Goal: Find specific page/section: Find specific page/section

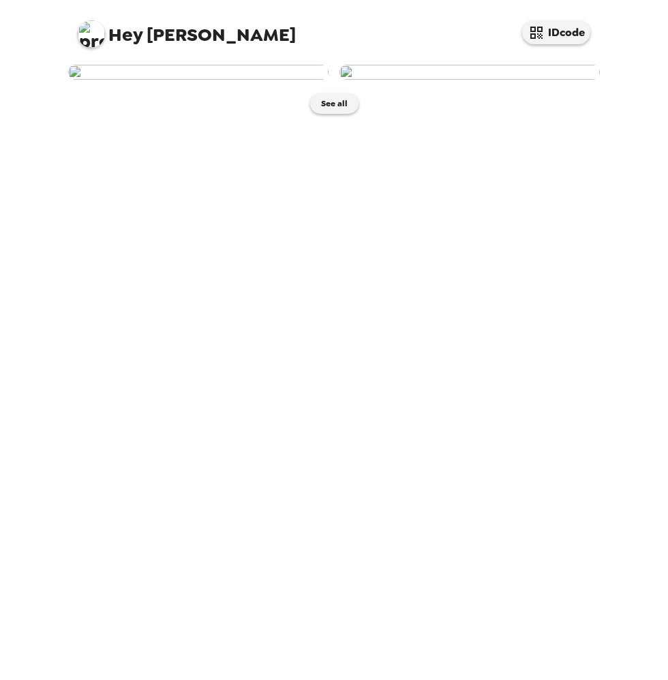
click at [249, 80] on img at bounding box center [198, 72] width 260 height 15
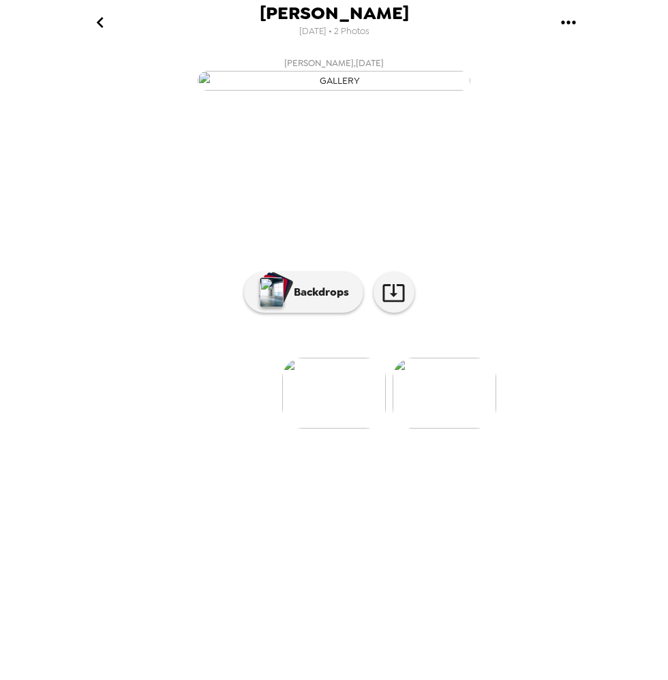
click at [343, 91] on img "button" at bounding box center [334, 81] width 273 height 20
click at [327, 313] on button "Backdrops" at bounding box center [303, 292] width 119 height 41
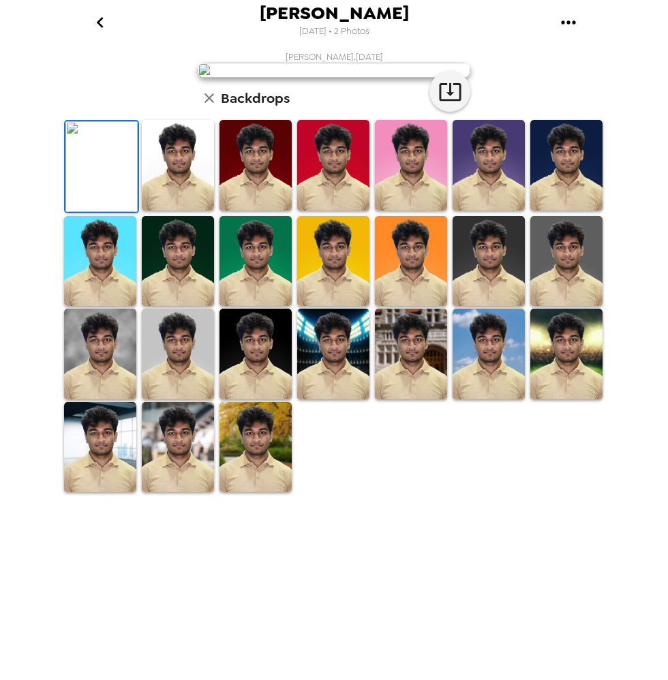
scroll to position [147, 0]
click at [498, 307] on img at bounding box center [489, 261] width 72 height 91
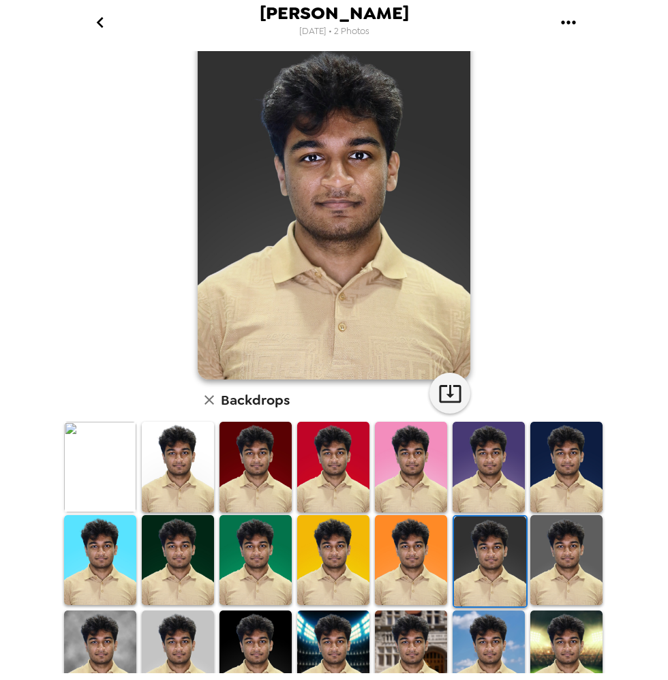
scroll to position [34, 0]
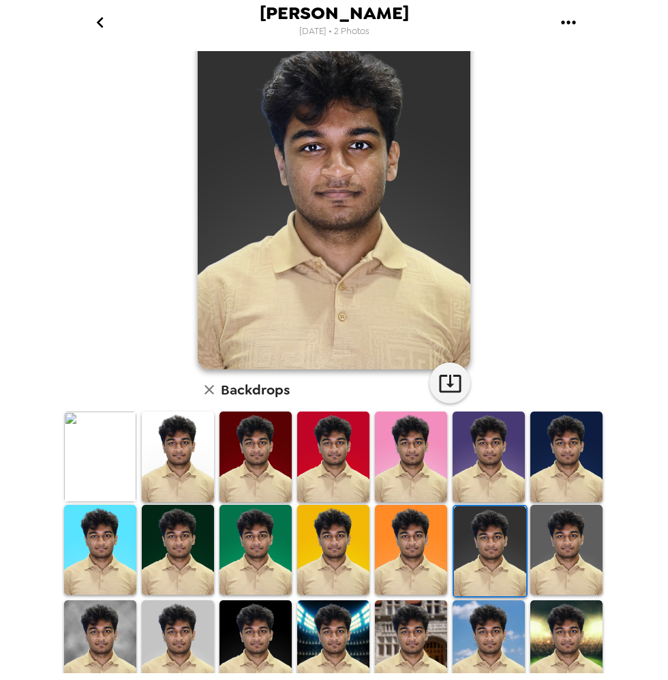
click at [544, 454] on img at bounding box center [566, 457] width 72 height 91
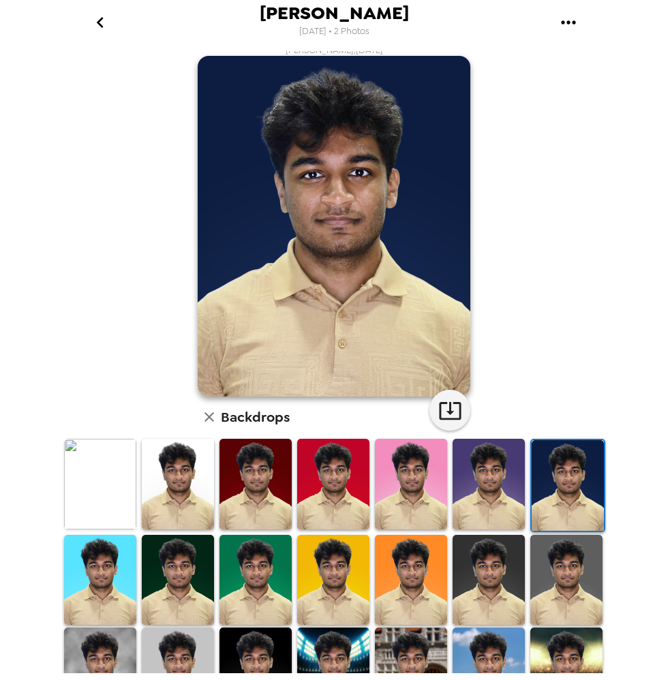
scroll to position [0, 0]
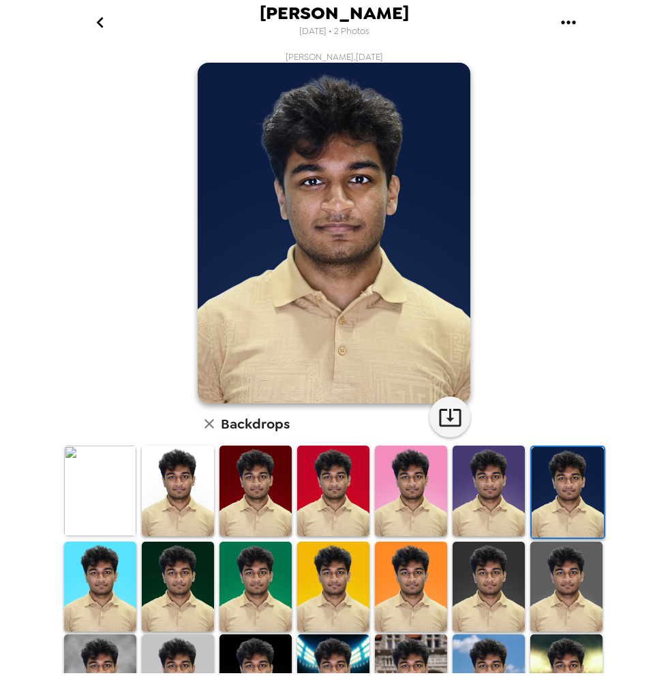
click at [412, 494] on img at bounding box center [411, 491] width 72 height 91
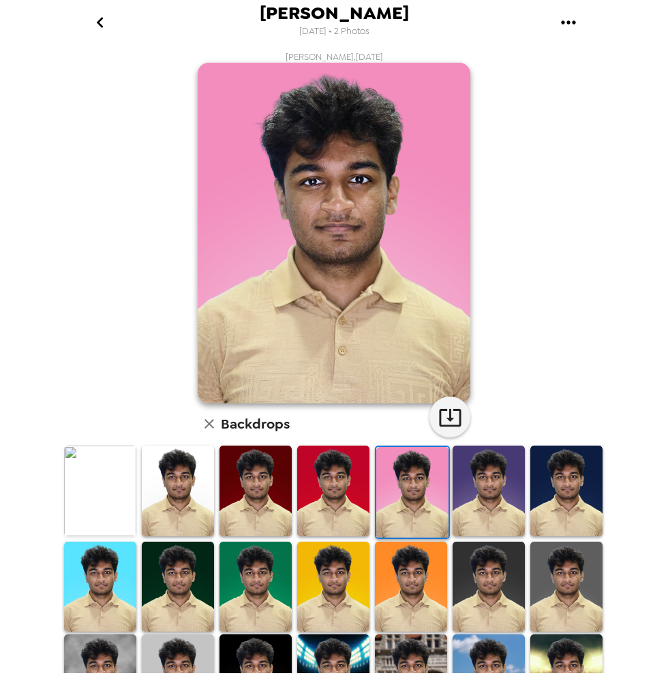
click at [352, 505] on img at bounding box center [333, 491] width 72 height 91
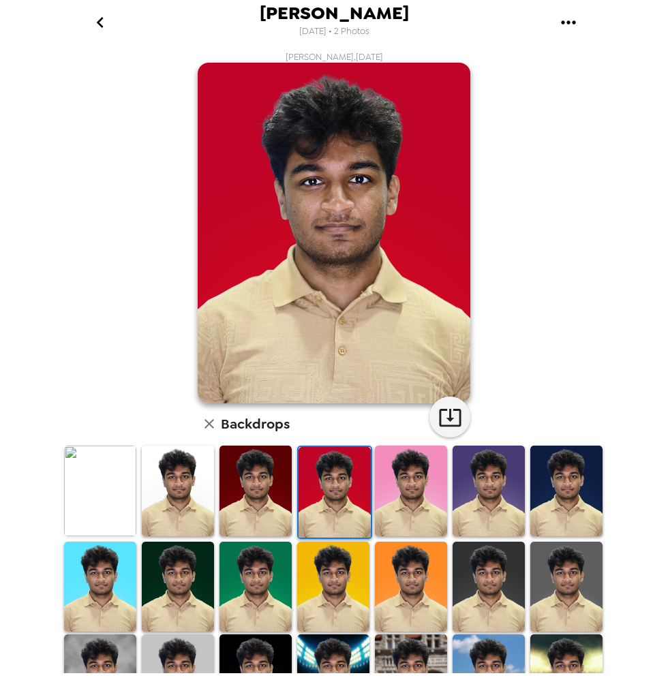
click at [270, 503] on img at bounding box center [256, 491] width 72 height 91
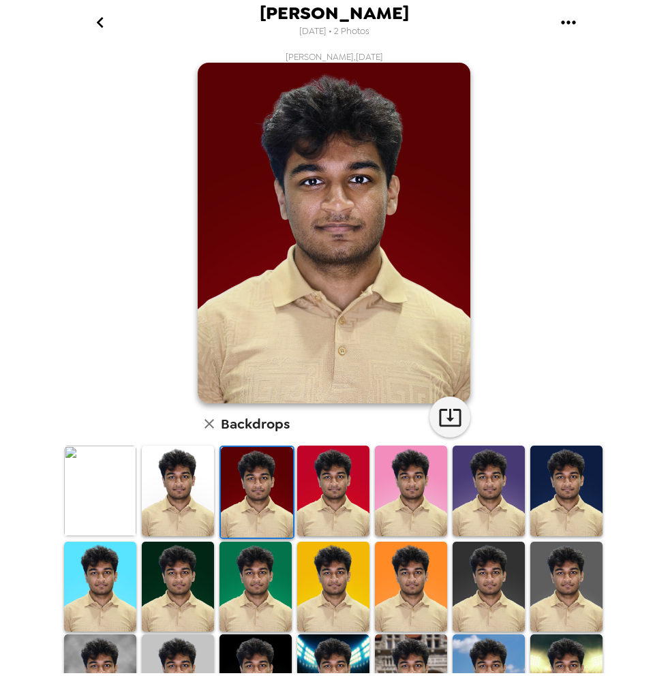
click at [189, 497] on img at bounding box center [178, 491] width 72 height 91
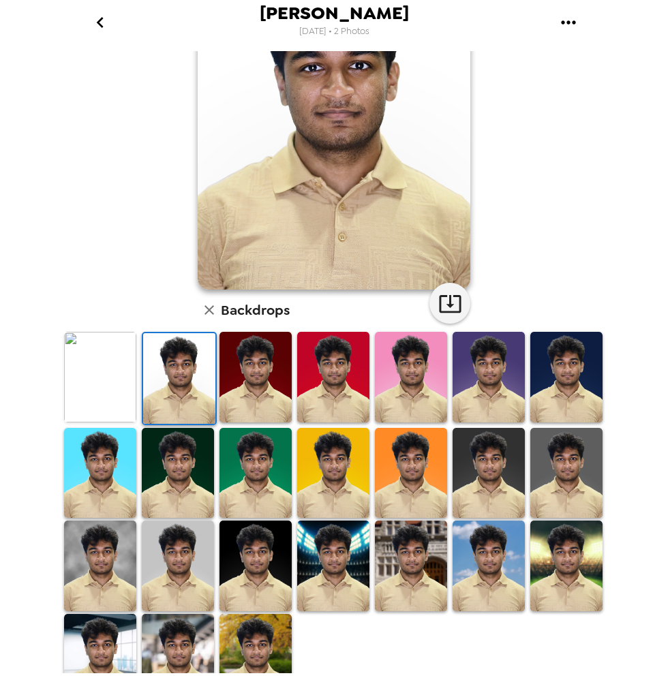
scroll to position [147, 0]
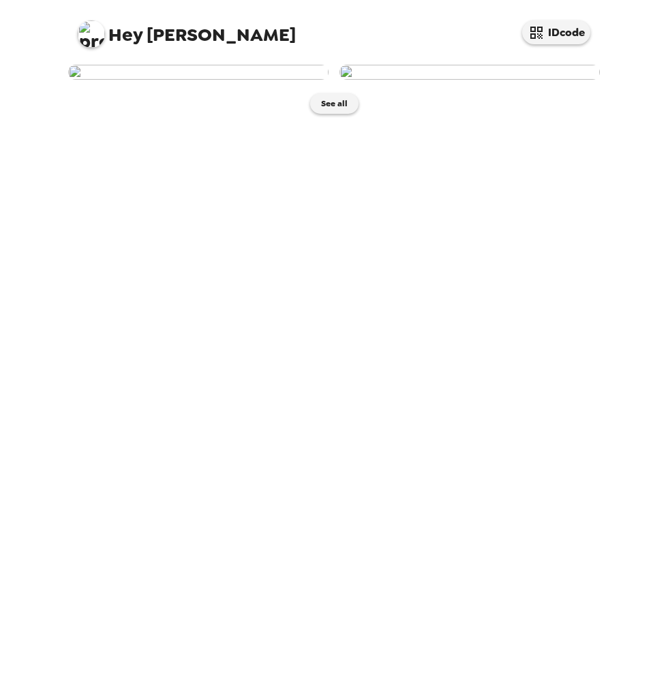
click at [462, 80] on img at bounding box center [470, 72] width 260 height 15
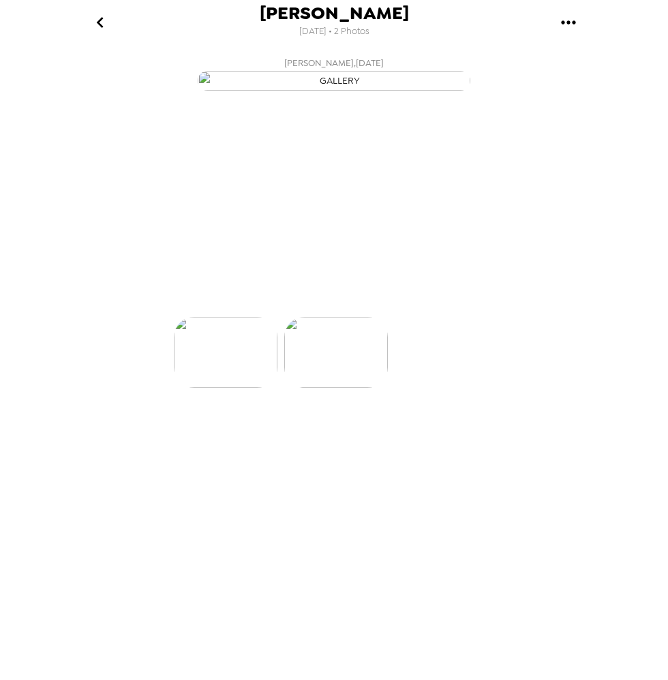
scroll to position [0, 109]
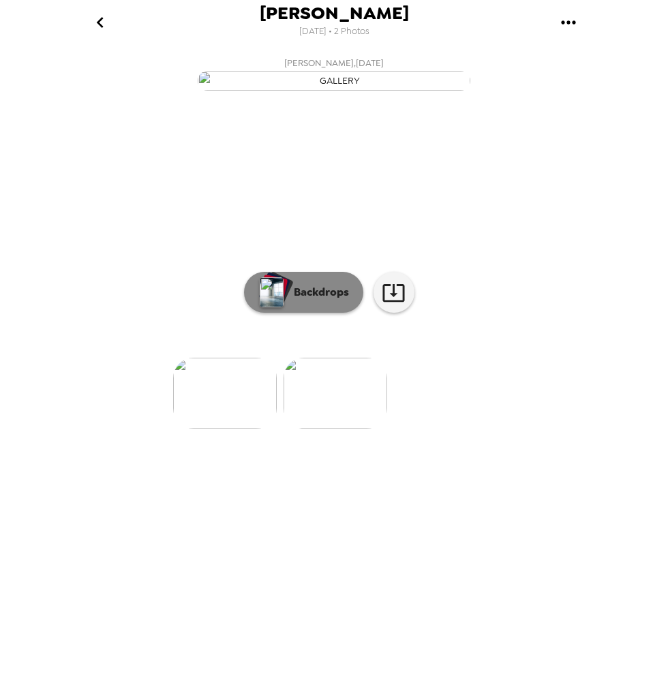
click at [318, 301] on p "Backdrops" at bounding box center [318, 292] width 62 height 16
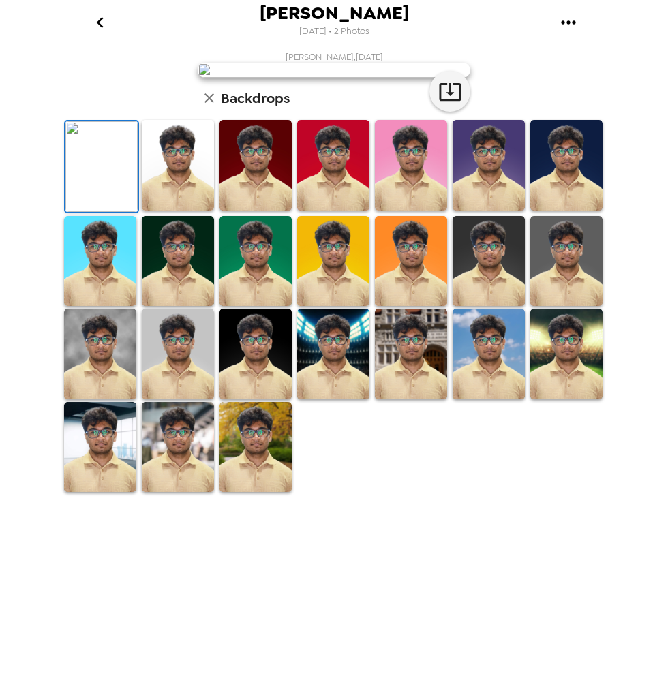
scroll to position [108, 0]
click at [418, 211] on img at bounding box center [411, 165] width 72 height 91
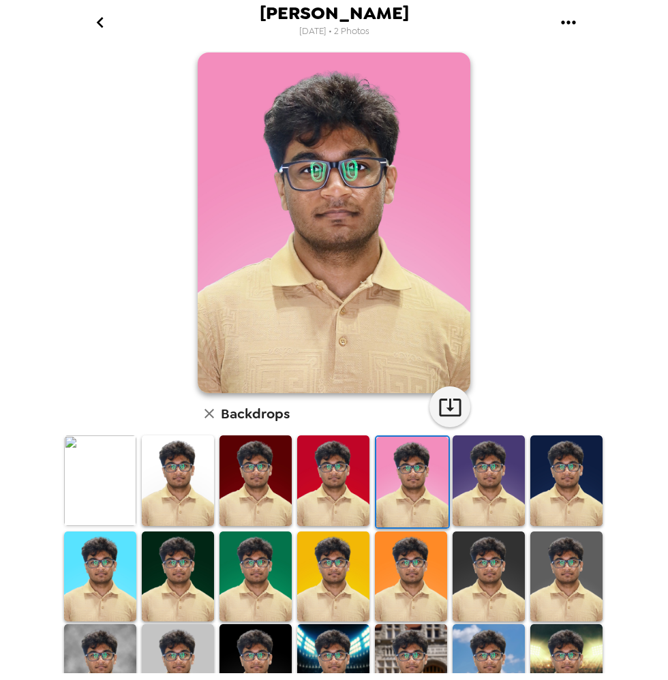
scroll to position [9, 0]
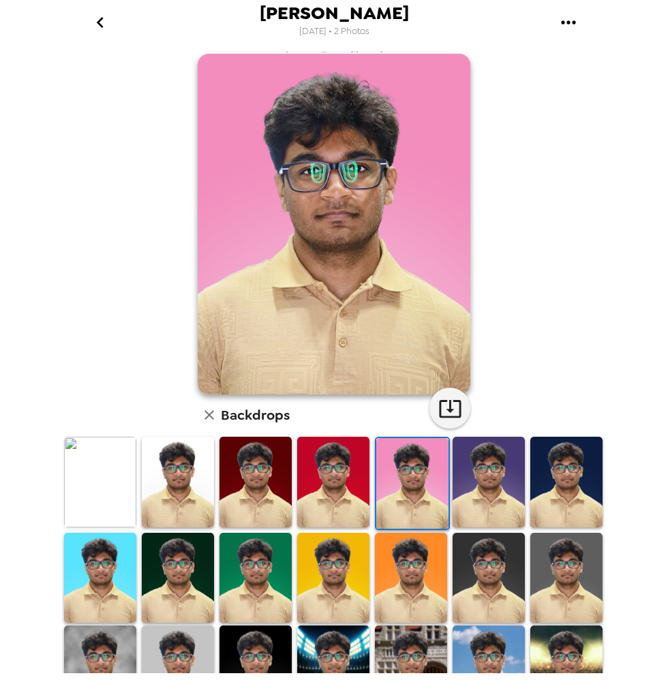
click at [509, 470] on img at bounding box center [489, 482] width 72 height 91
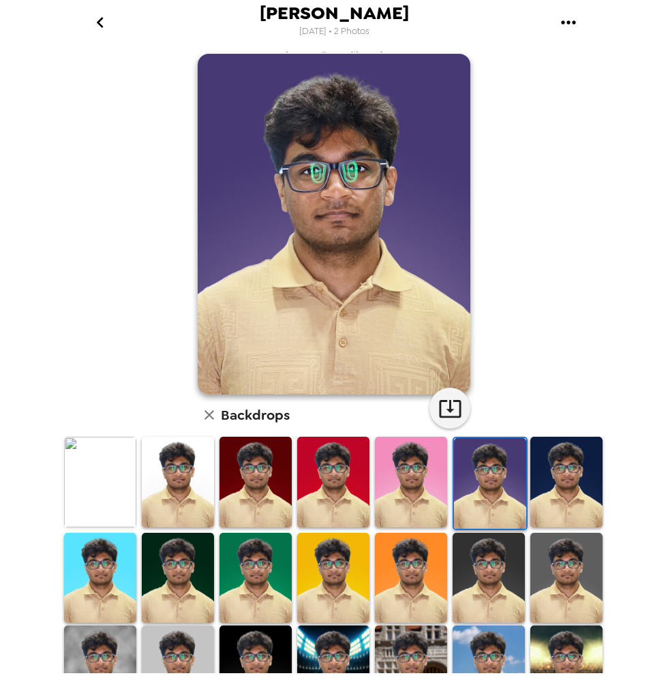
scroll to position [0, 0]
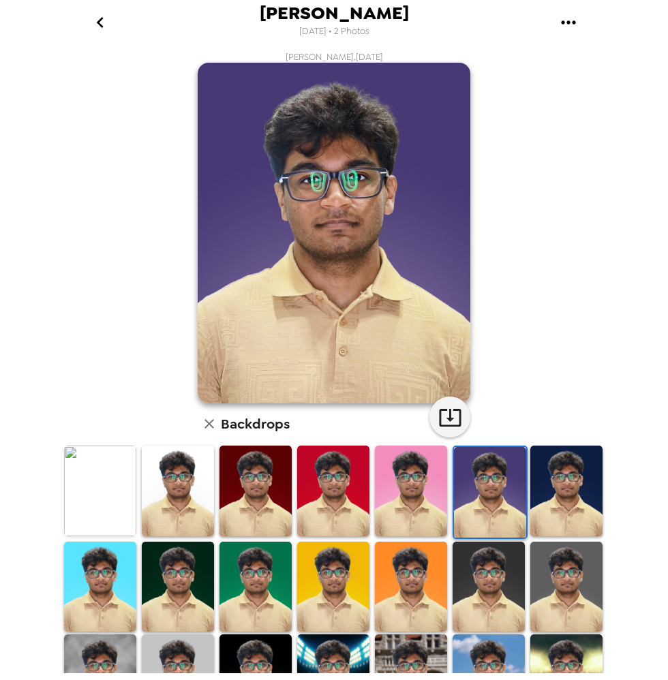
click at [556, 509] on img at bounding box center [566, 491] width 72 height 91
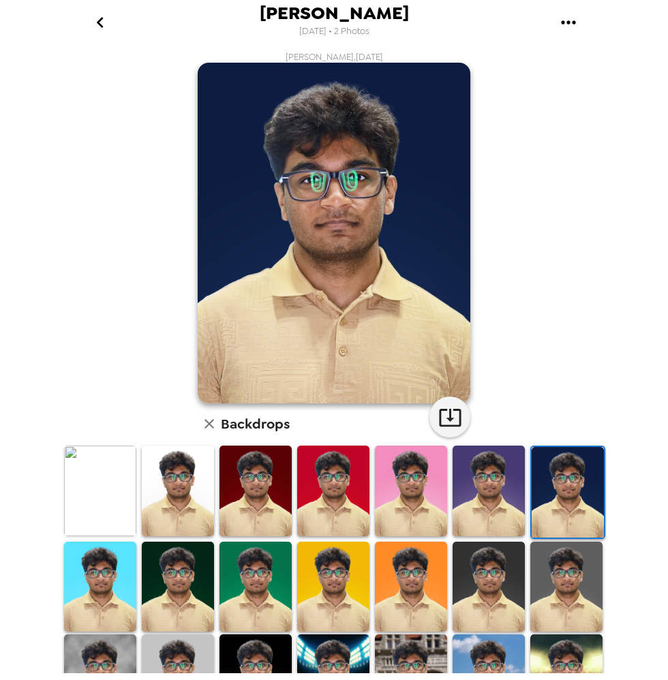
click at [554, 564] on img at bounding box center [566, 587] width 72 height 91
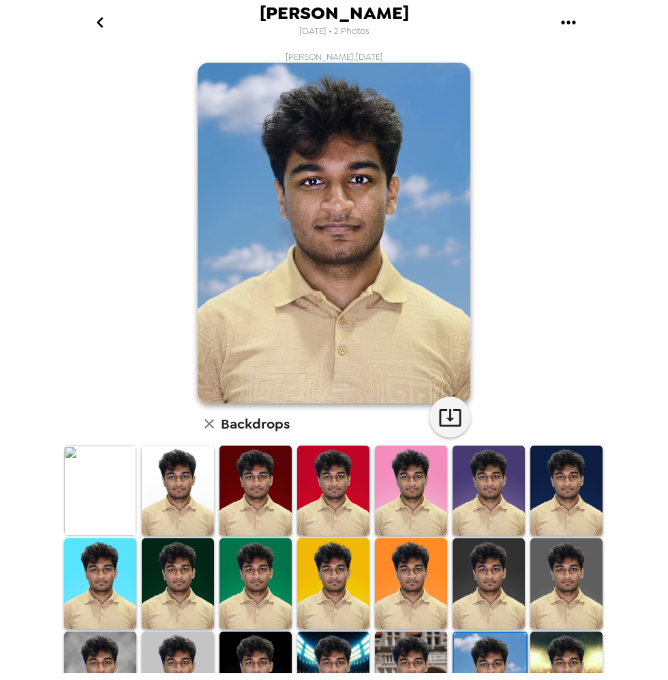
scroll to position [147, 0]
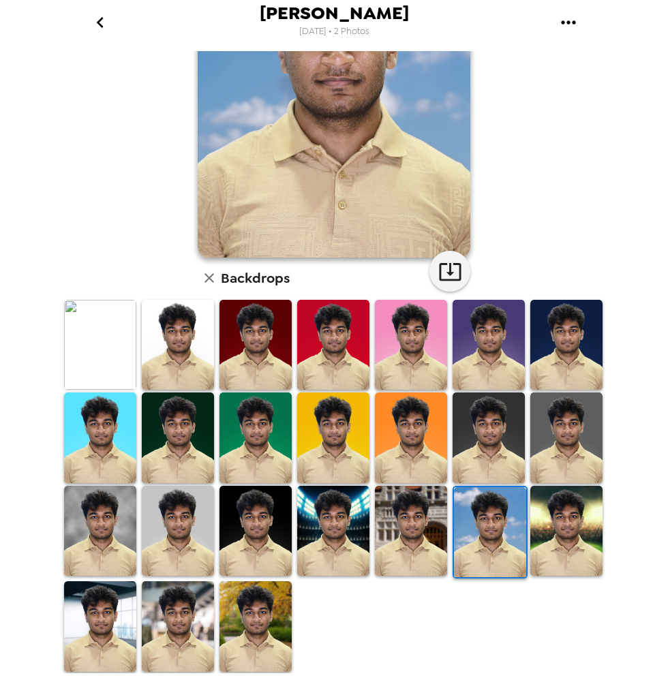
click at [233, 631] on img at bounding box center [256, 627] width 72 height 90
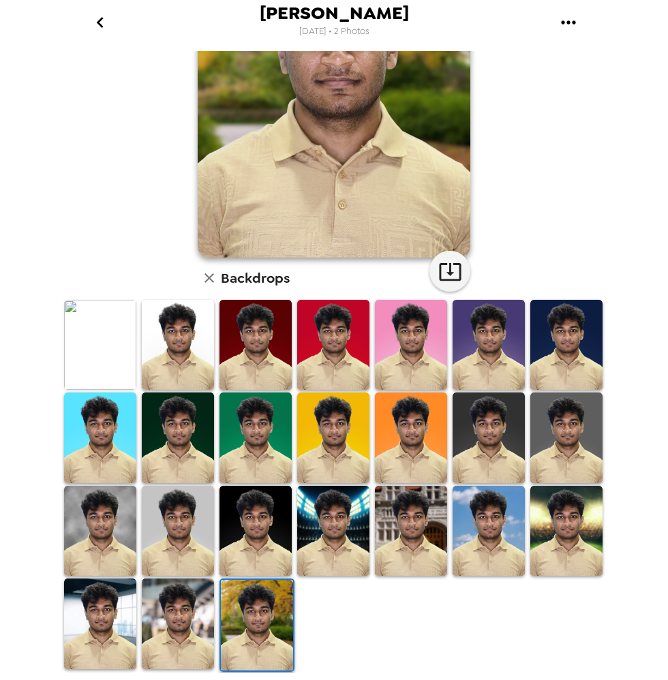
click at [323, 554] on img at bounding box center [333, 531] width 72 height 90
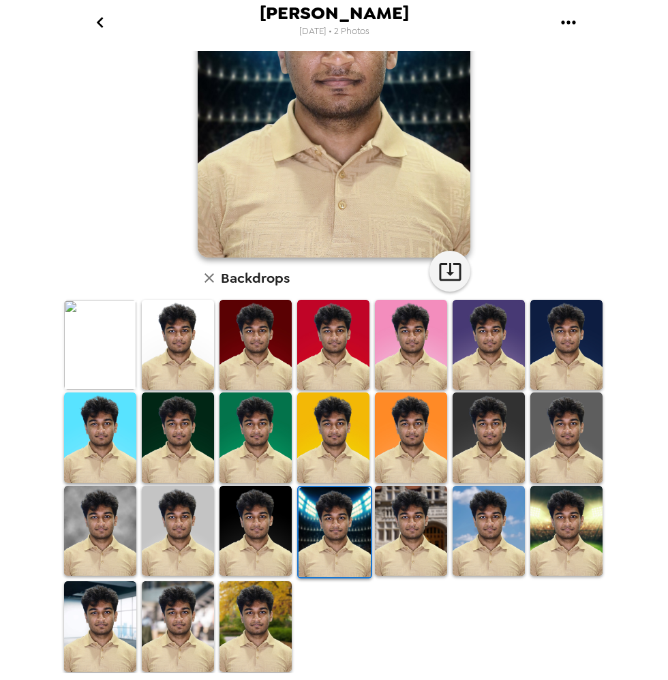
click at [186, 627] on img at bounding box center [178, 627] width 72 height 90
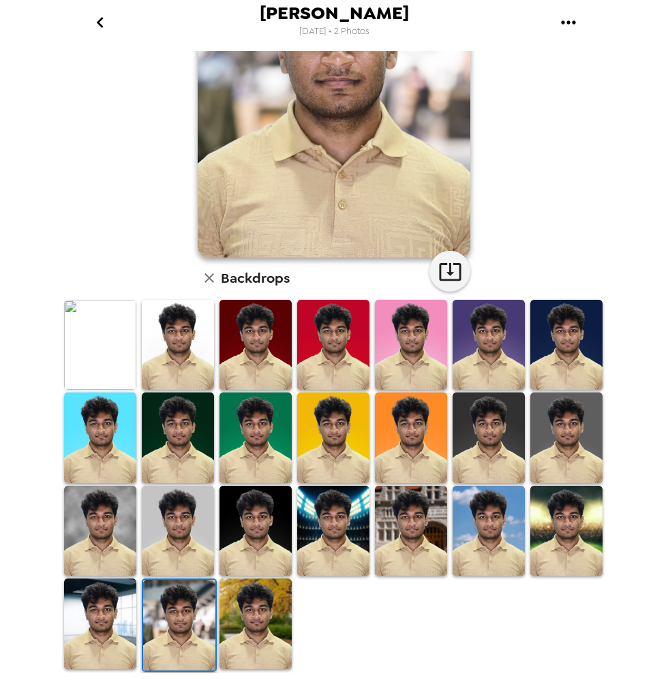
click at [435, 562] on img at bounding box center [411, 531] width 72 height 90
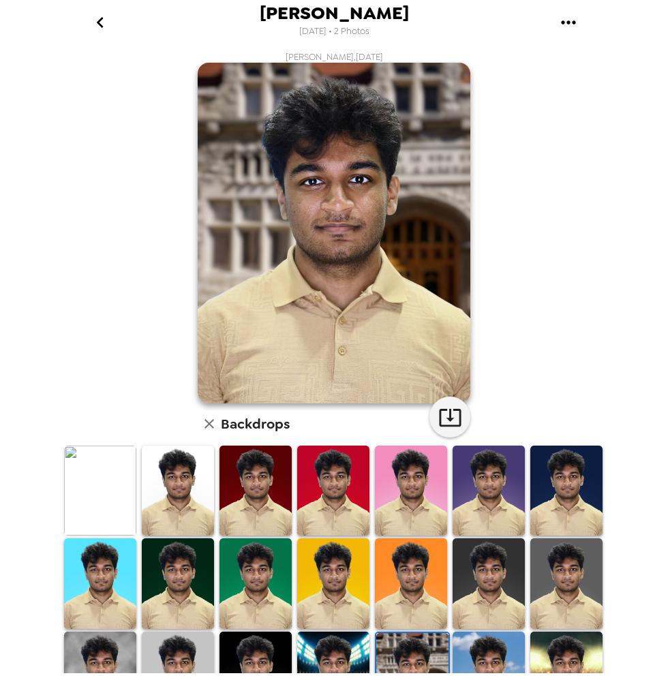
scroll to position [110, 0]
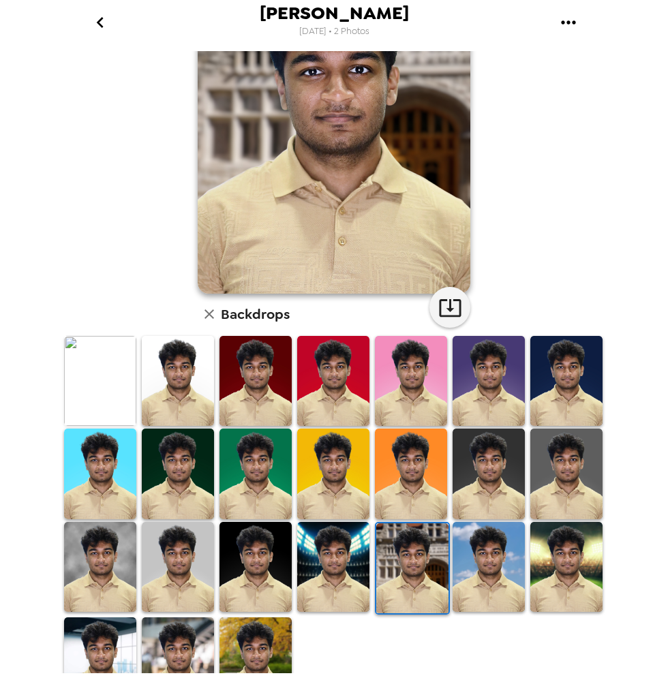
click at [359, 571] on img at bounding box center [333, 567] width 72 height 90
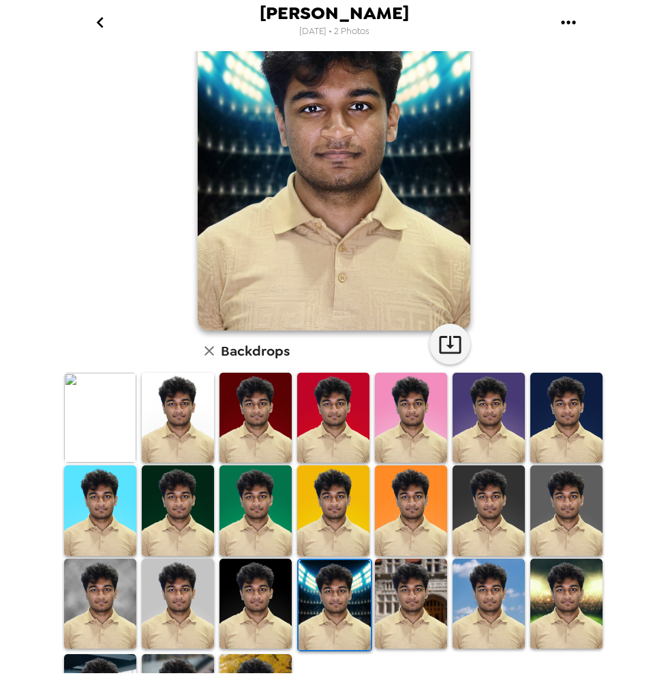
scroll to position [147, 0]
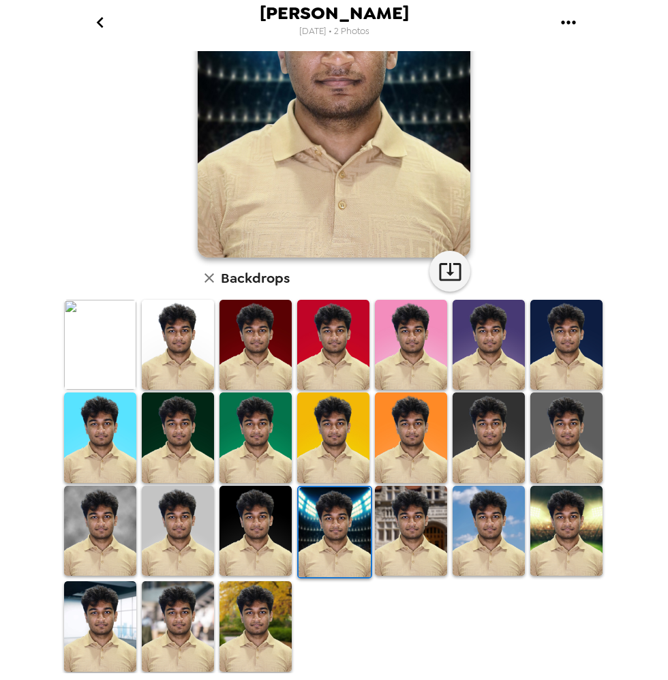
click at [502, 455] on img at bounding box center [489, 438] width 72 height 90
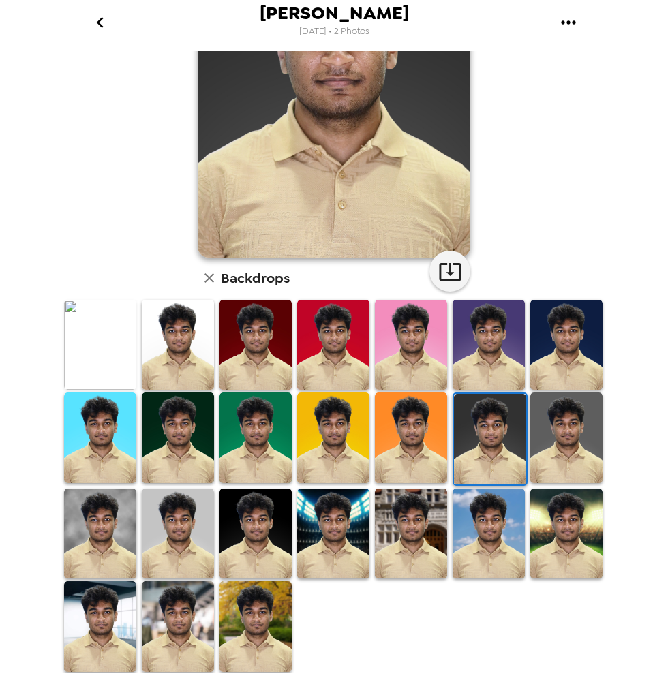
click at [563, 453] on img at bounding box center [566, 438] width 72 height 90
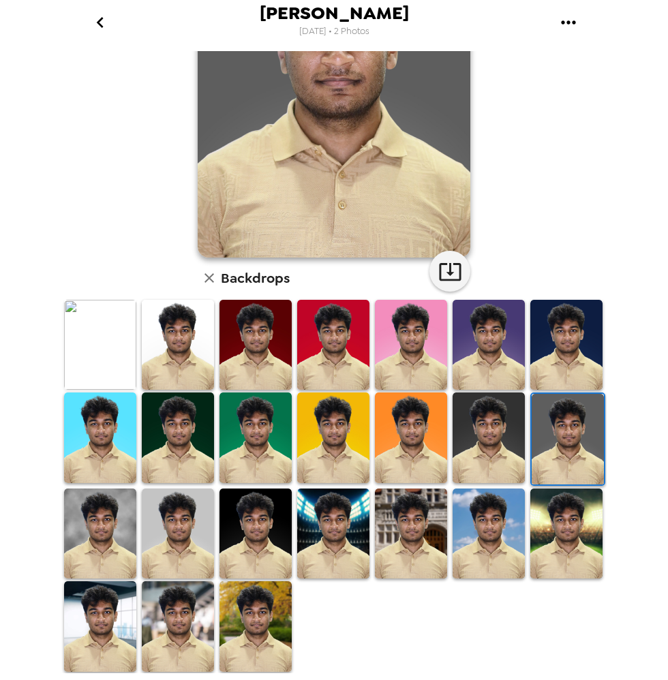
click at [193, 537] on img at bounding box center [178, 534] width 72 height 90
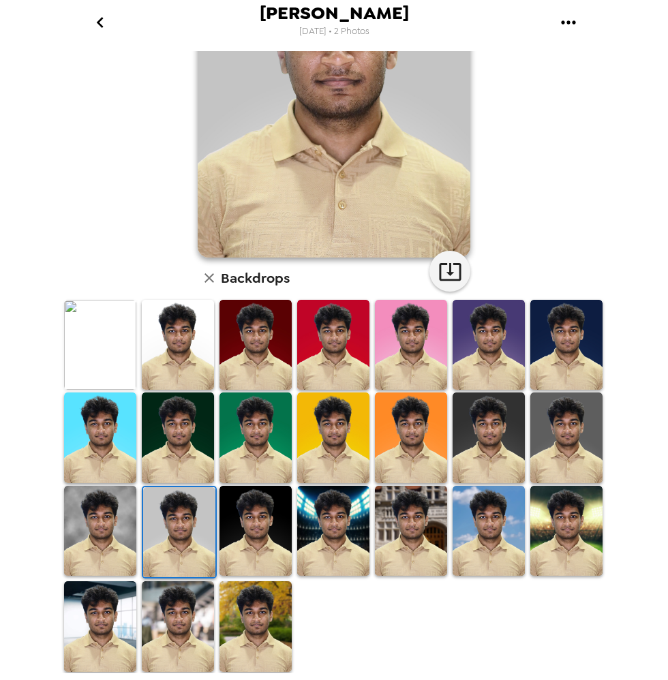
click at [86, 528] on img at bounding box center [100, 531] width 72 height 90
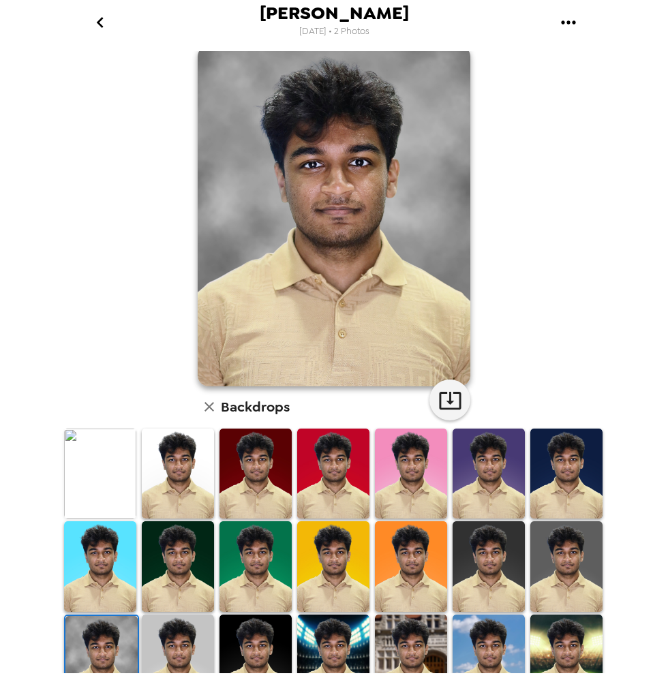
scroll to position [0, 0]
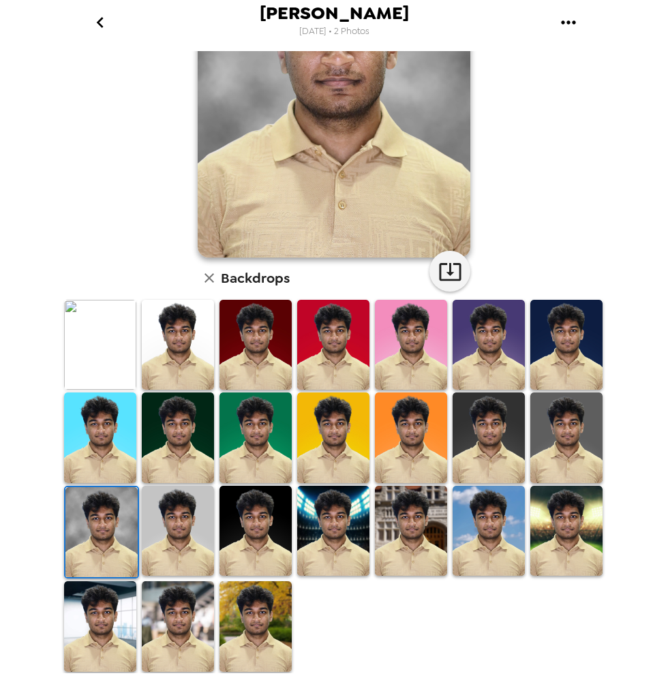
click at [119, 352] on img at bounding box center [100, 345] width 72 height 90
